Goal: Task Accomplishment & Management: Complete application form

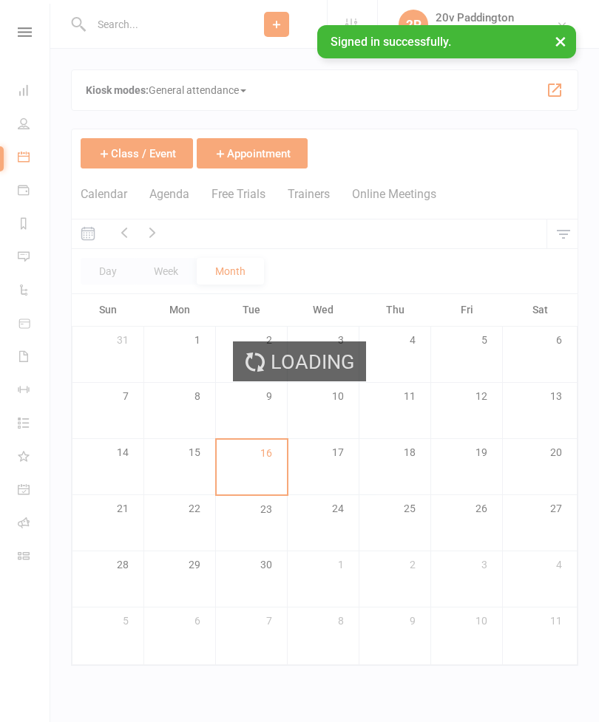
click at [166, 198] on div "Loading" at bounding box center [299, 361] width 599 height 722
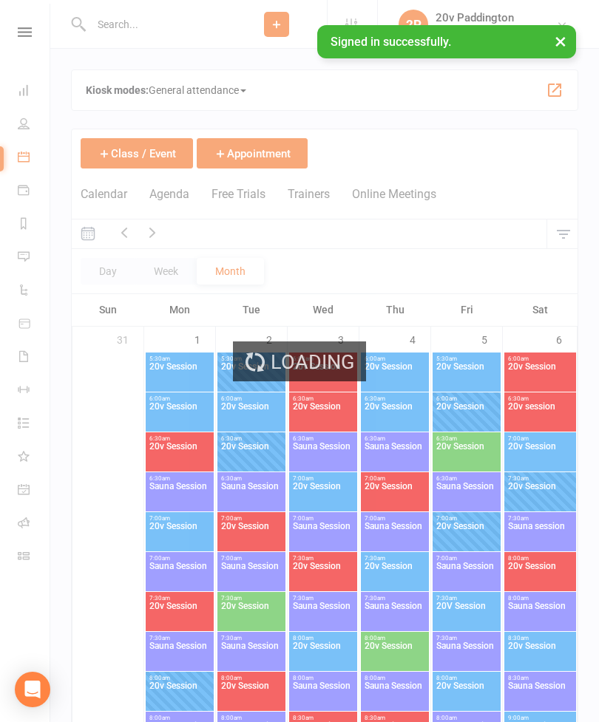
click at [171, 198] on button "Agenda" at bounding box center [169, 203] width 40 height 32
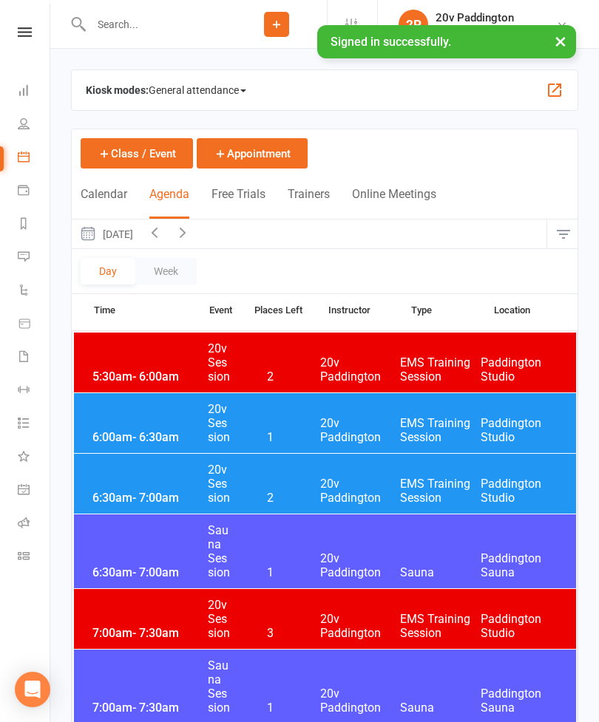
click at [121, 239] on button "[DATE]" at bounding box center [106, 234] width 69 height 29
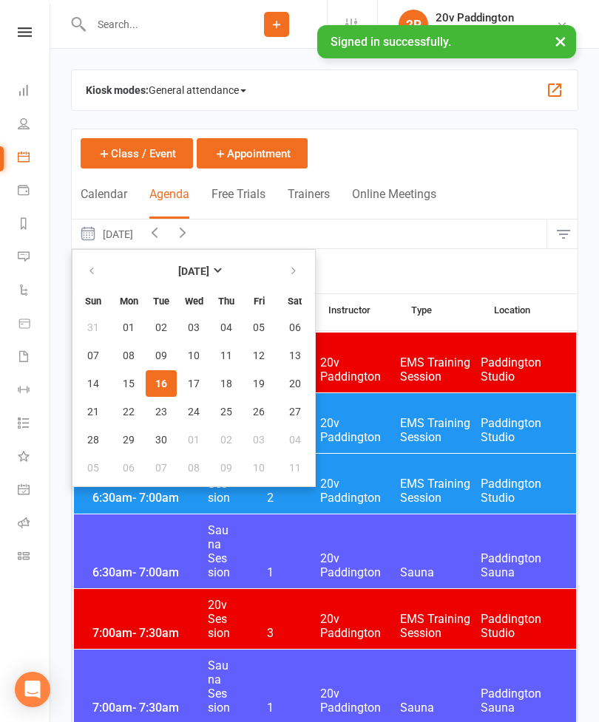
click at [165, 388] on span "16" at bounding box center [161, 384] width 12 height 12
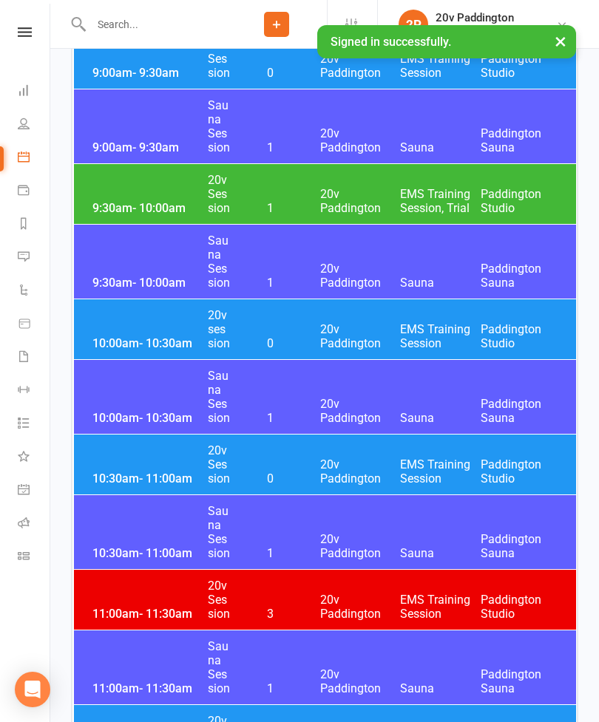
scroll to position [1079, 0]
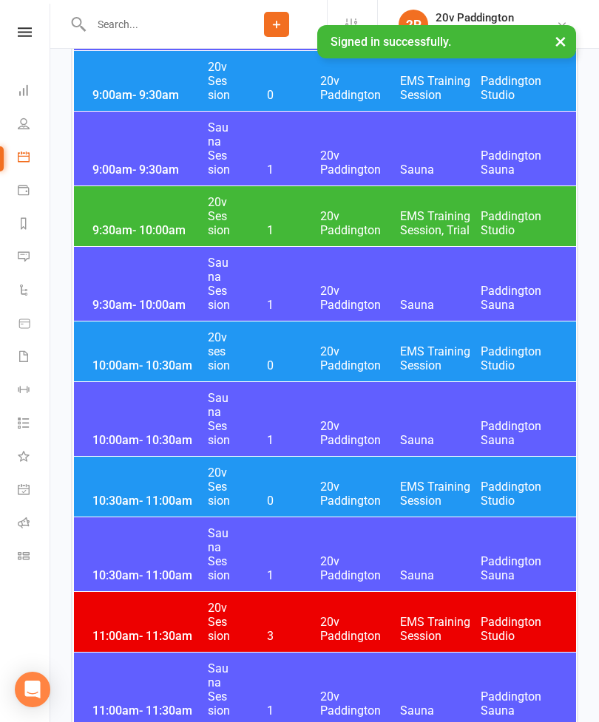
click at [133, 336] on div "10:00am - 10:30am 20v session 0 20v Paddington EMS Training Session [GEOGRAPHIC…" at bounding box center [325, 352] width 502 height 60
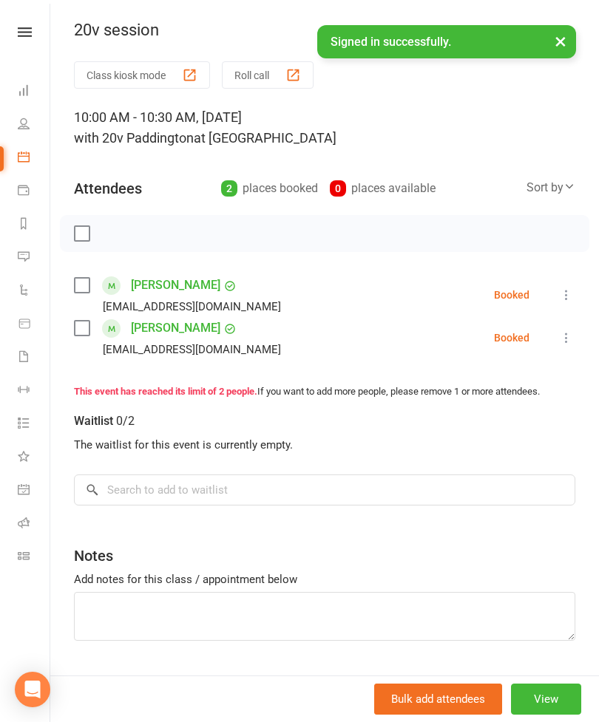
click at [571, 41] on button "×" at bounding box center [560, 41] width 27 height 32
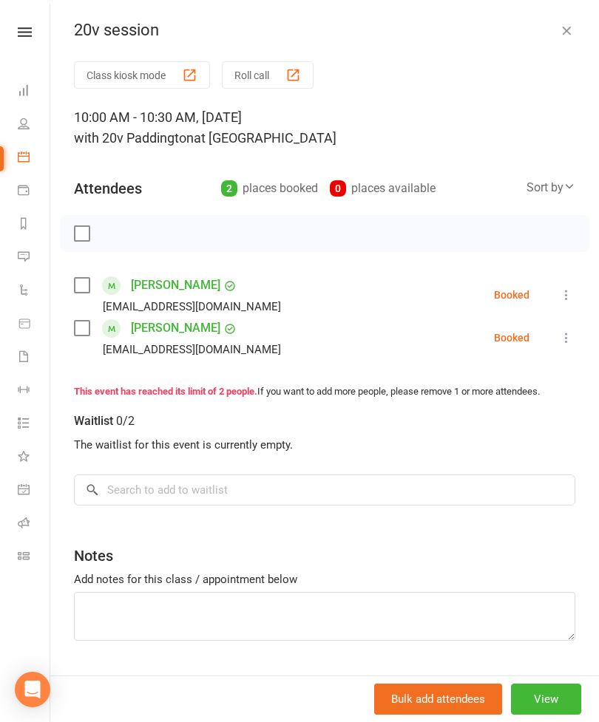
click at [559, 25] on icon "button" at bounding box center [566, 30] width 15 height 15
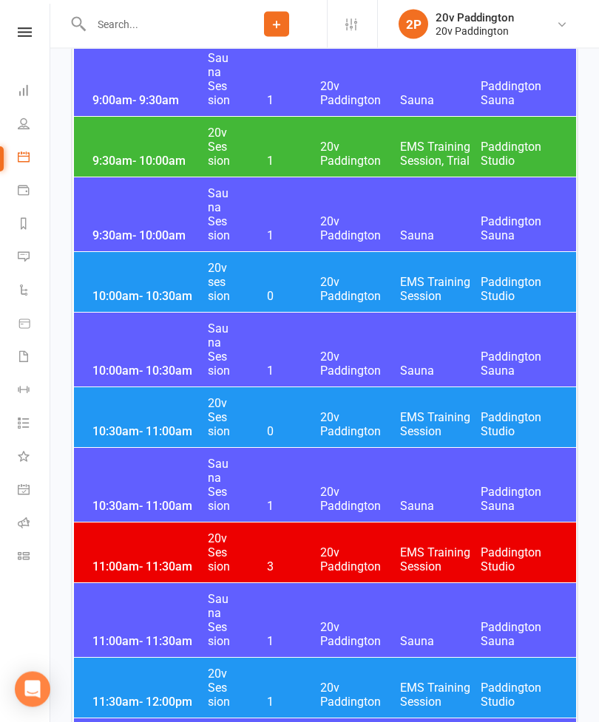
click at [128, 419] on div "10:30am - 11:00am 20v Session 0 20v Paddington EMS Training Session [GEOGRAPHIC…" at bounding box center [325, 418] width 502 height 60
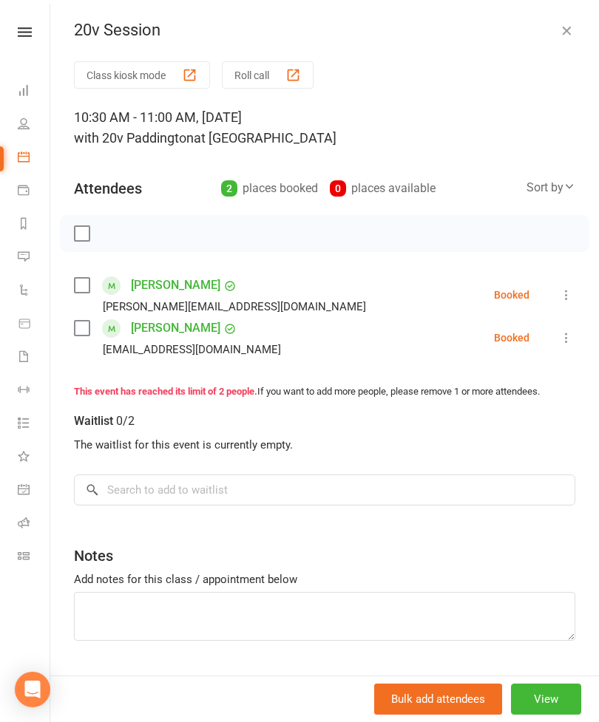
scroll to position [1196, 0]
click at [555, 39] on div "20v Session" at bounding box center [324, 30] width 548 height 19
click at [569, 38] on button "button" at bounding box center [566, 30] width 18 height 18
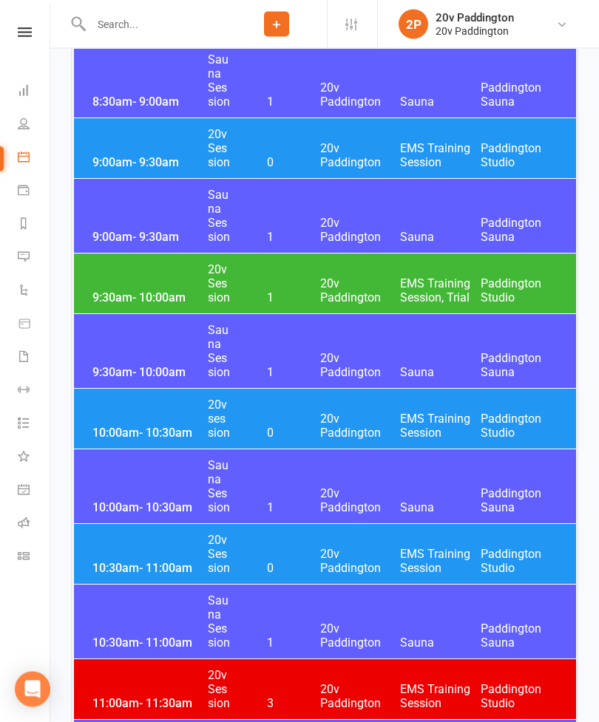
click at [118, 277] on div "9:30am - 10:00am 20v Session 1 20v Paddington EMS Training Session, Trial [GEOG…" at bounding box center [325, 284] width 502 height 60
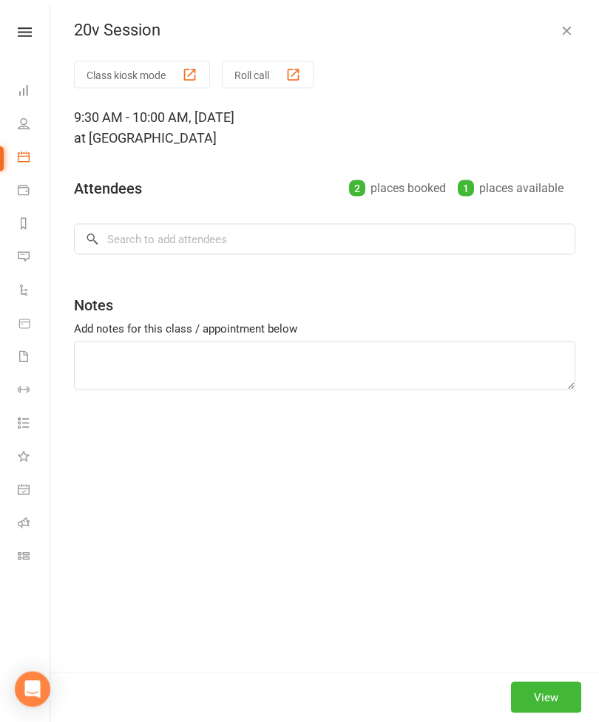
scroll to position [1012, 0]
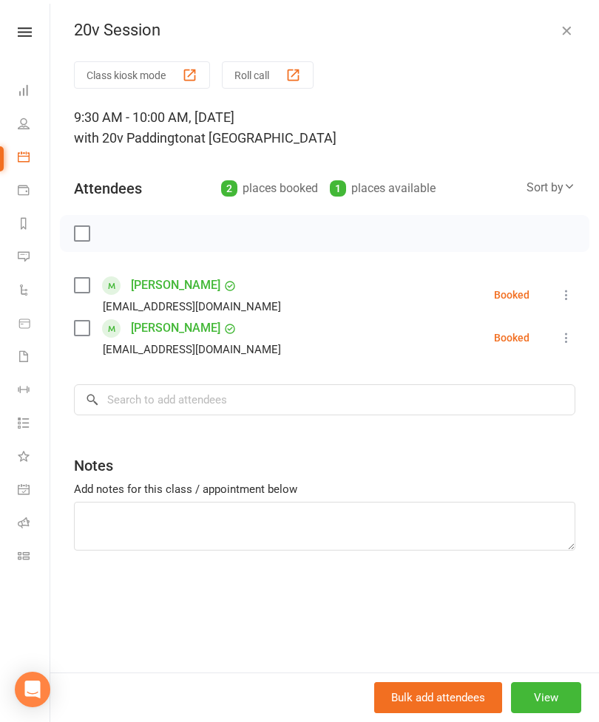
click at [143, 330] on link "[PERSON_NAME]" at bounding box center [175, 328] width 89 height 24
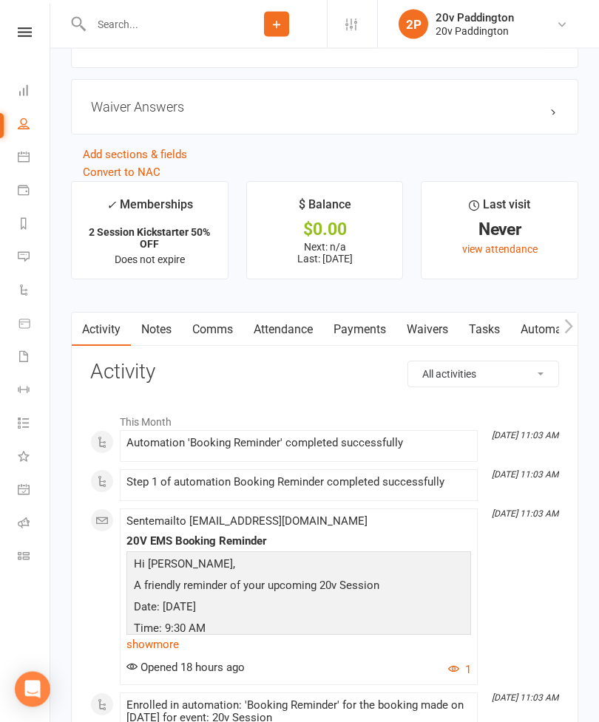
click at [276, 336] on link "Attendance" at bounding box center [283, 330] width 80 height 34
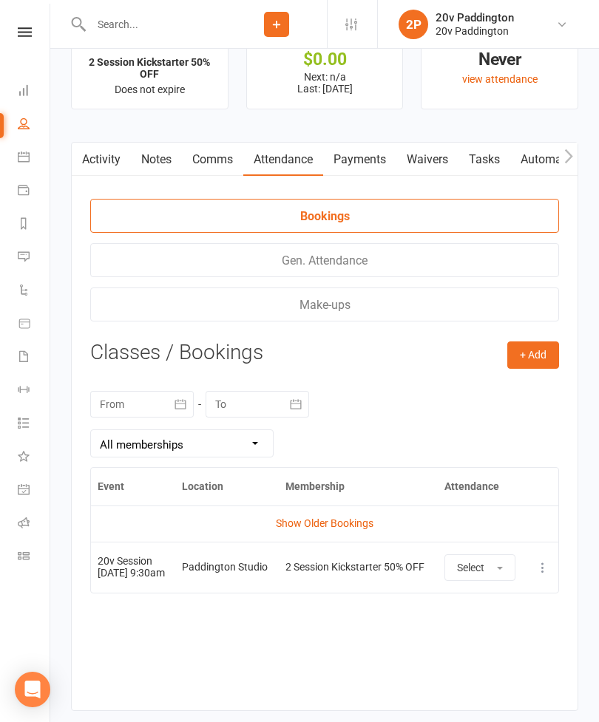
scroll to position [1911, 0]
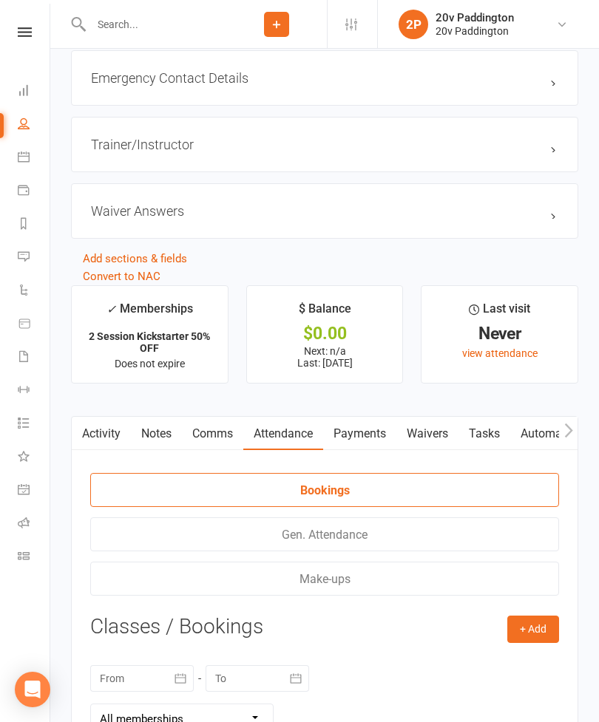
click at [432, 430] on link "Waivers" at bounding box center [427, 434] width 62 height 34
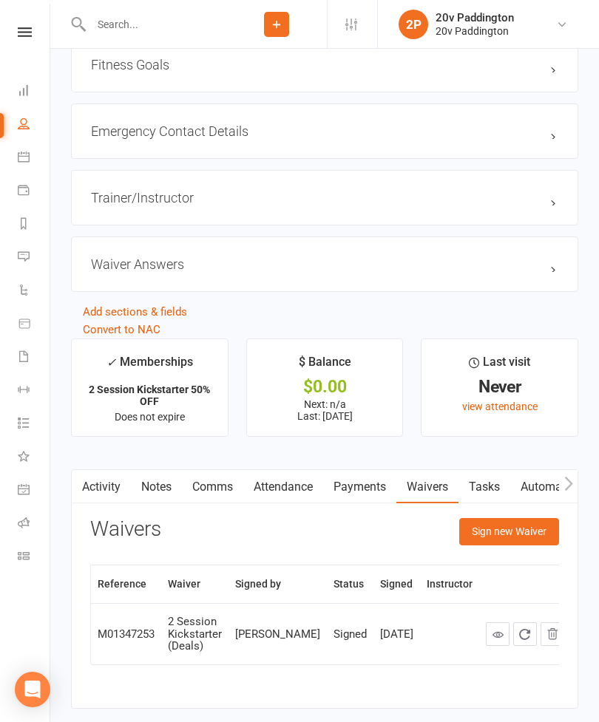
click at [461, 529] on button "Sign new Waiver" at bounding box center [509, 531] width 100 height 27
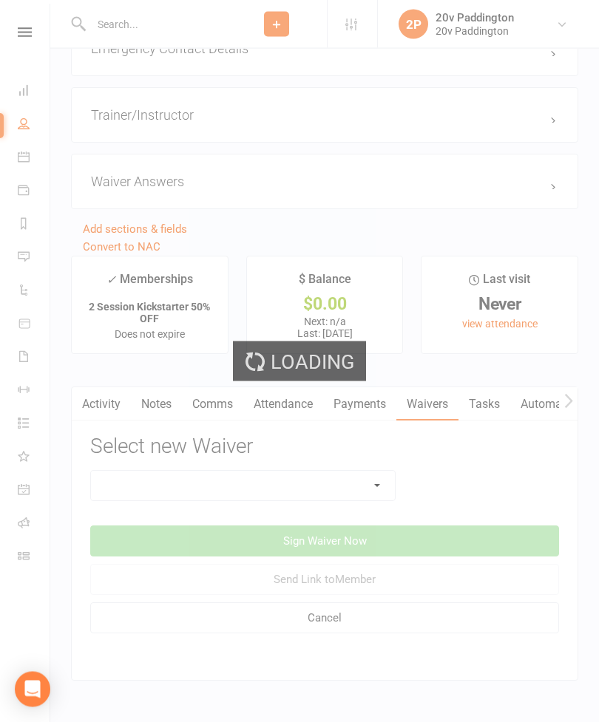
scroll to position [1630, 0]
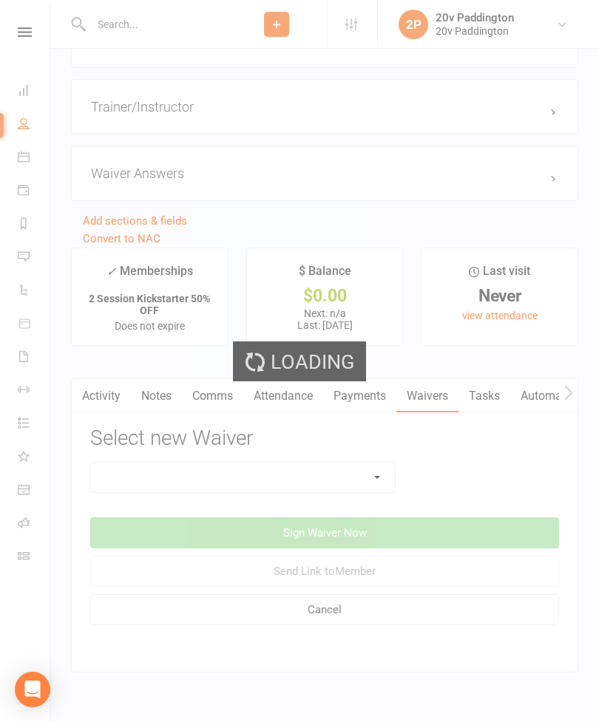
click at [168, 469] on div "Loading" at bounding box center [299, 361] width 599 height 722
click at [146, 478] on div "Loading" at bounding box center [299, 361] width 599 height 722
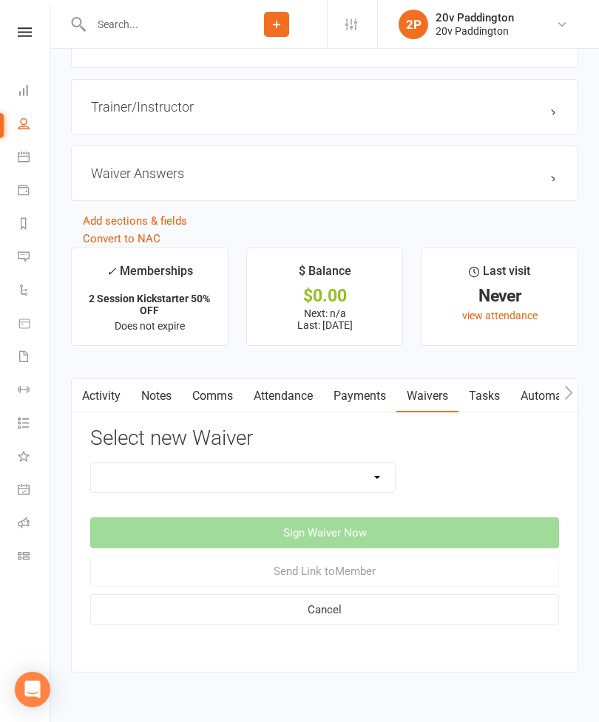
click at [154, 475] on select "20v Ambassador Program 20v Pre Exercise Questionnaire 20V Sauna Sessions 2 Sess…" at bounding box center [243, 478] width 304 height 30
select select "8104"
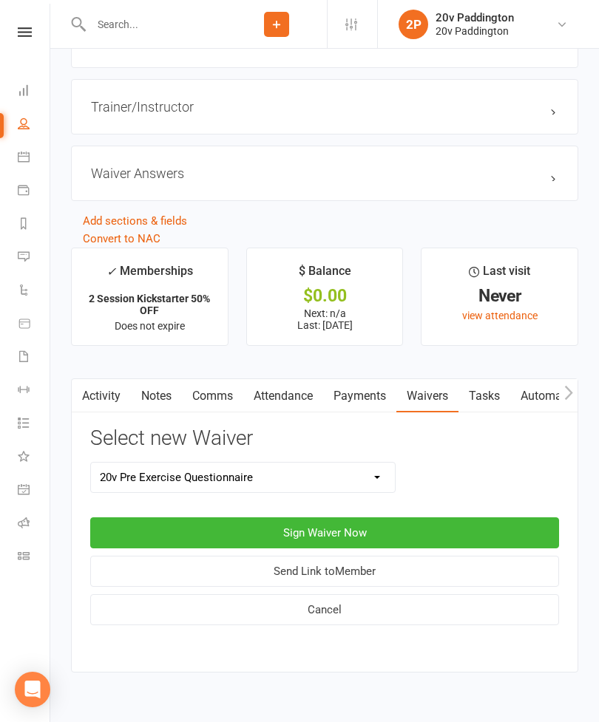
click at [203, 531] on button "Sign Waiver Now" at bounding box center [324, 532] width 469 height 31
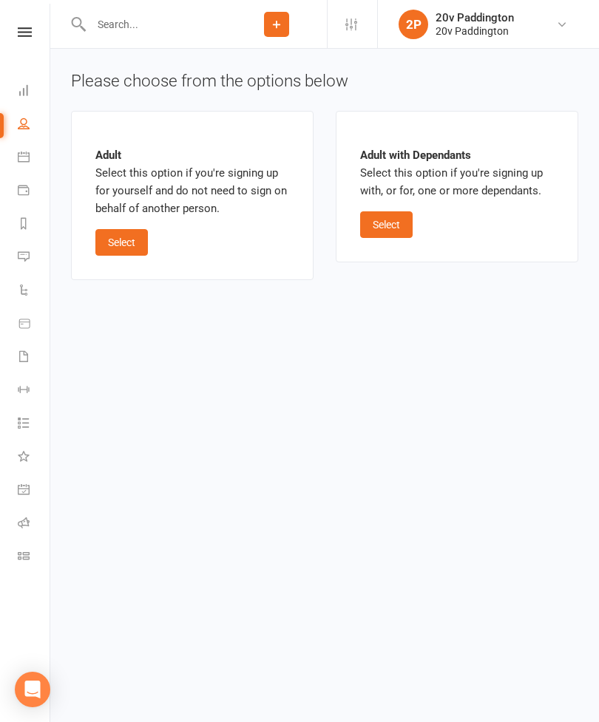
click at [132, 251] on button "Select" at bounding box center [121, 242] width 52 height 27
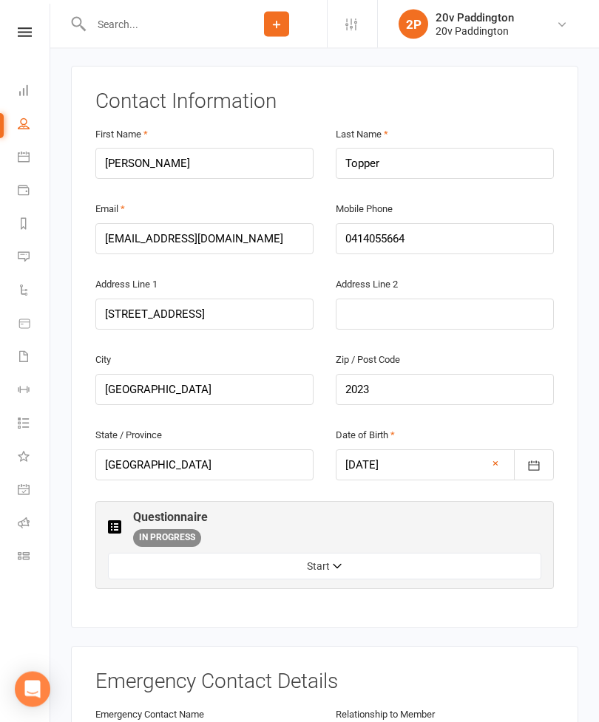
scroll to position [285, 0]
click at [163, 553] on button "Start" at bounding box center [324, 566] width 433 height 27
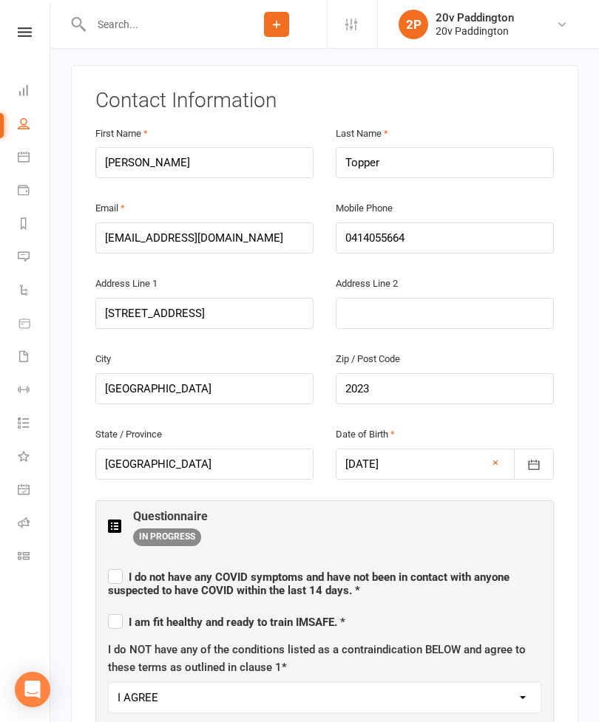
click at [118, 611] on label "I am fit healthy and ready to train IMSAFE. *" at bounding box center [226, 620] width 237 height 18
click at [118, 609] on input "I am fit healthy and ready to train IMSAFE. *" at bounding box center [226, 609] width 237 height 0
checkbox input "true"
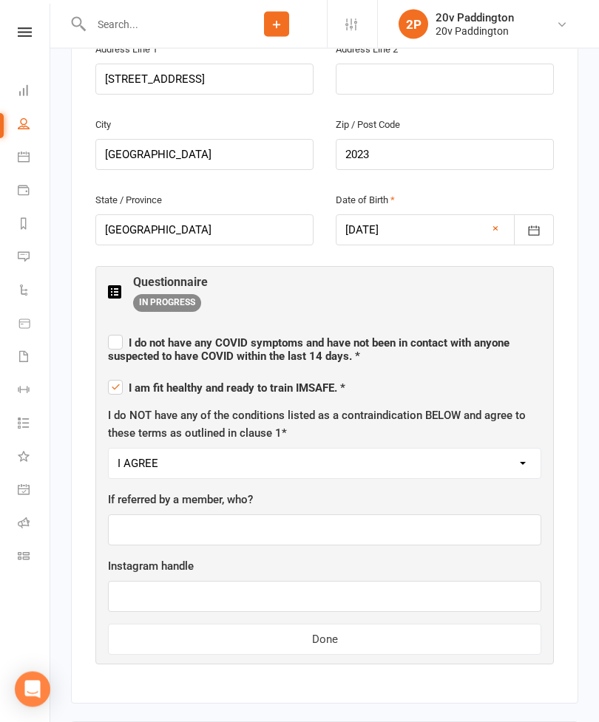
click at [115, 333] on label "I do not have any [MEDICAL_DATA] symptoms and have not been in contact with any…" at bounding box center [324, 348] width 433 height 31
click at [115, 330] on input "I do not have any [MEDICAL_DATA] symptoms and have not been in contact with any…" at bounding box center [324, 330] width 433 height 0
checkbox input "true"
click at [212, 624] on button "Done" at bounding box center [324, 639] width 433 height 31
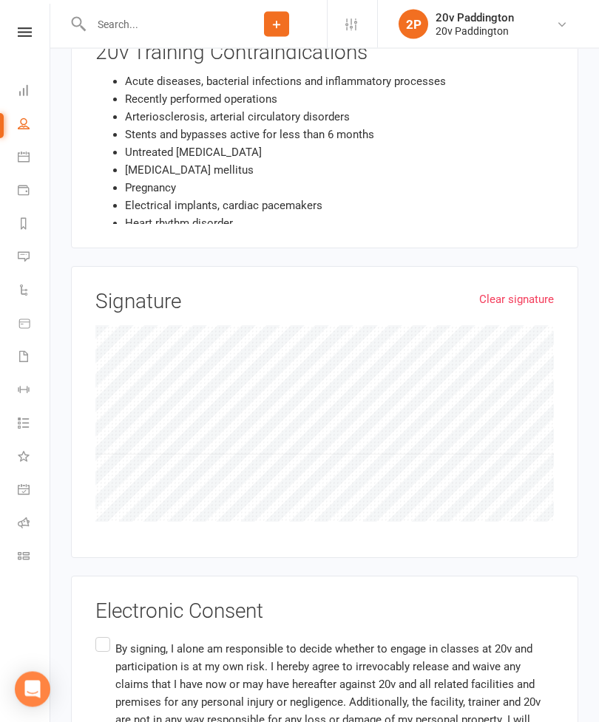
scroll to position [1240, 0]
click at [108, 635] on label "By signing, I alone am responsible to decide whether to engage in classes at 20…" at bounding box center [324, 729] width 458 height 188
click at [105, 635] on input "By signing, I alone am responsible to decide whether to engage in classes at 20…" at bounding box center [100, 635] width 10 height 0
